Goal: Find specific page/section: Find specific page/section

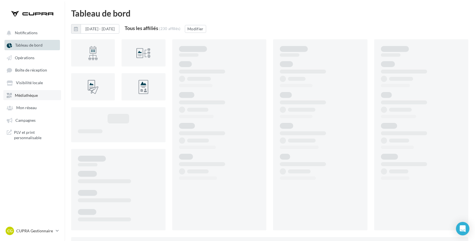
click at [25, 94] on span "Médiathèque" at bounding box center [26, 95] width 23 height 5
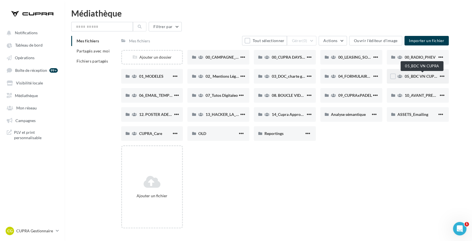
click at [419, 76] on span "05_BDC VN CUPRA" at bounding box center [421, 76] width 35 height 5
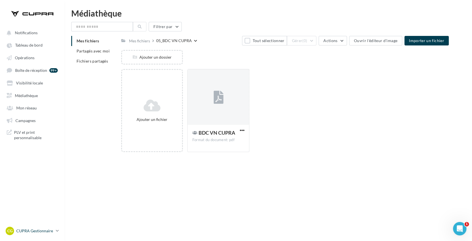
click at [37, 230] on p "CUPRA Gestionnaire" at bounding box center [34, 231] width 37 height 6
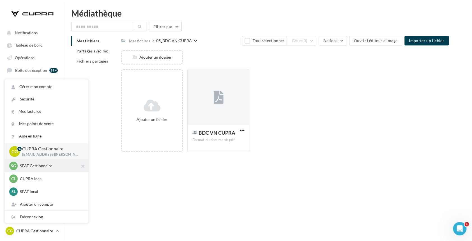
click at [34, 164] on p "SEAT Gestionnaire" at bounding box center [51, 166] width 62 height 6
